Goal: Book appointment/travel/reservation

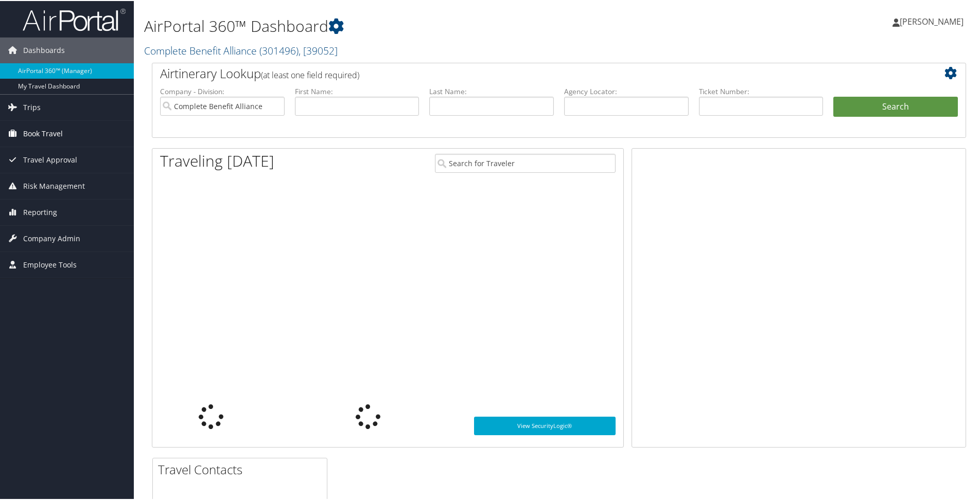
click at [68, 134] on link "Book Travel" at bounding box center [67, 133] width 134 height 26
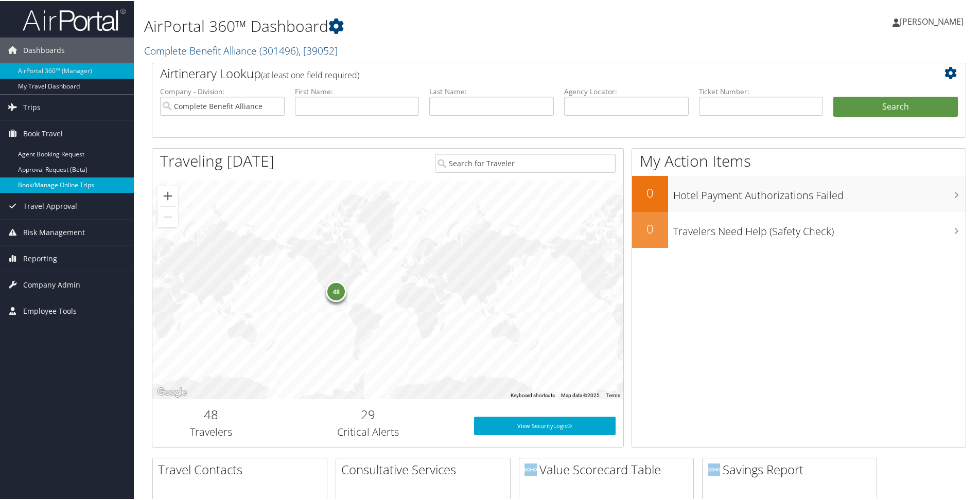
click at [81, 184] on link "Book/Manage Online Trips" at bounding box center [67, 184] width 134 height 15
